Goal: Find specific page/section: Find specific page/section

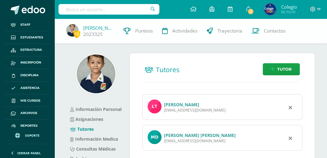
click at [105, 11] on input "text" at bounding box center [109, 9] width 101 height 11
type input "[PERSON_NAME]"
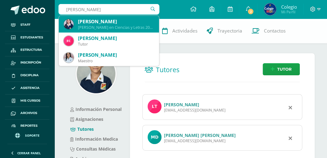
click at [92, 28] on div "[PERSON_NAME] en Ciencias y Letras 2020817" at bounding box center [116, 27] width 76 height 5
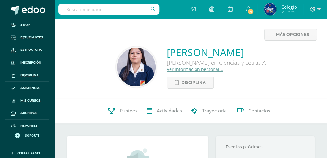
click at [167, 71] on link "Ver información personal..." at bounding box center [195, 69] width 56 height 6
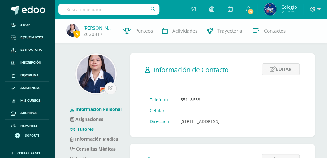
click at [85, 129] on link "Tutores" at bounding box center [82, 129] width 24 height 6
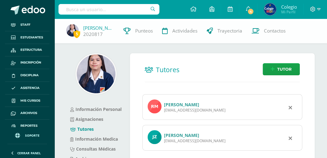
click at [173, 136] on link "[PERSON_NAME]" at bounding box center [181, 135] width 35 height 6
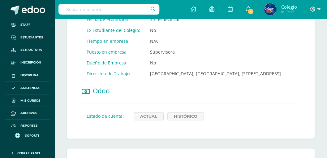
scroll to position [392, 0]
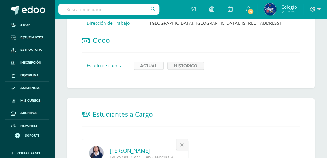
click at [149, 70] on link "Actual" at bounding box center [149, 66] width 30 height 8
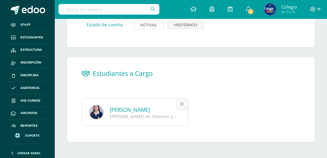
scroll to position [433, 0]
